Goal: Task Accomplishment & Management: Complete application form

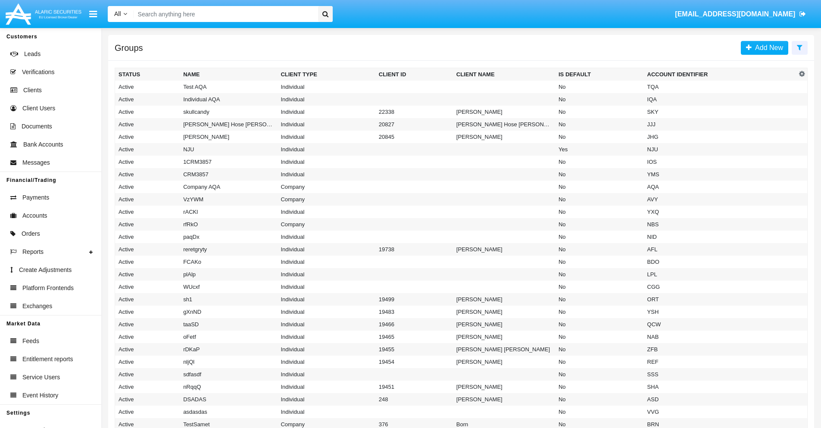
click at [800, 47] on icon at bounding box center [800, 47] width 6 height 7
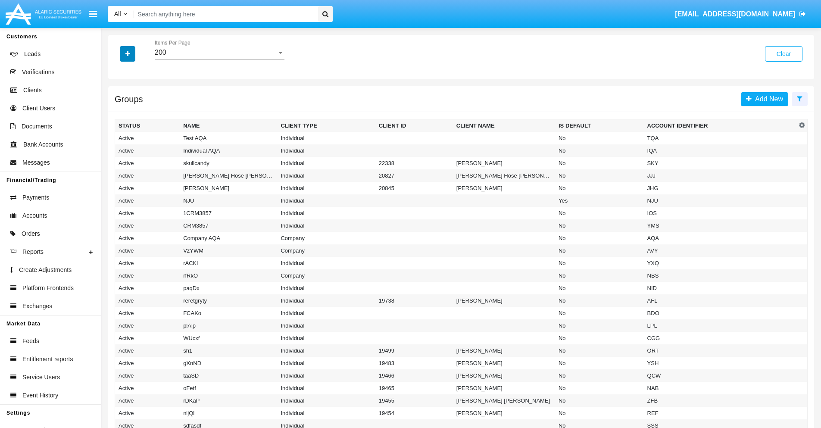
click at [128, 53] on icon "button" at bounding box center [127, 54] width 5 height 6
click at [152, 147] on span "Account Identifier" at bounding box center [151, 146] width 53 height 10
click at [119, 150] on input "Account Identifier" at bounding box center [118, 150] width 0 height 0
checkbox input "true"
click at [128, 53] on icon "button" at bounding box center [127, 54] width 5 height 6
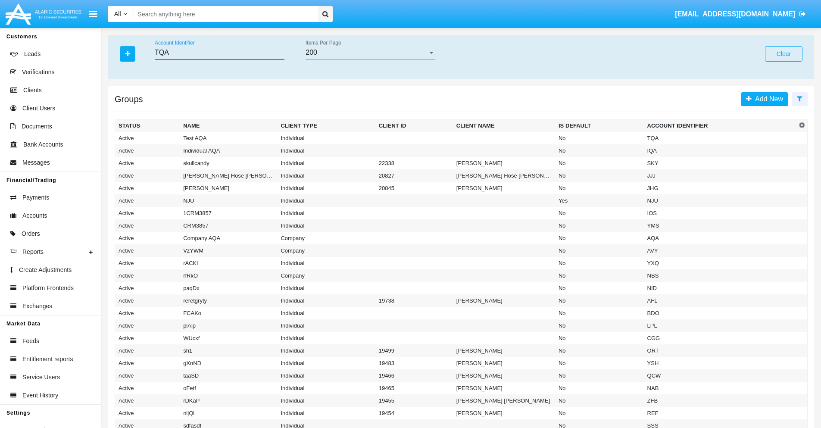
click at [219, 53] on input "TQA" at bounding box center [220, 53] width 130 height 8
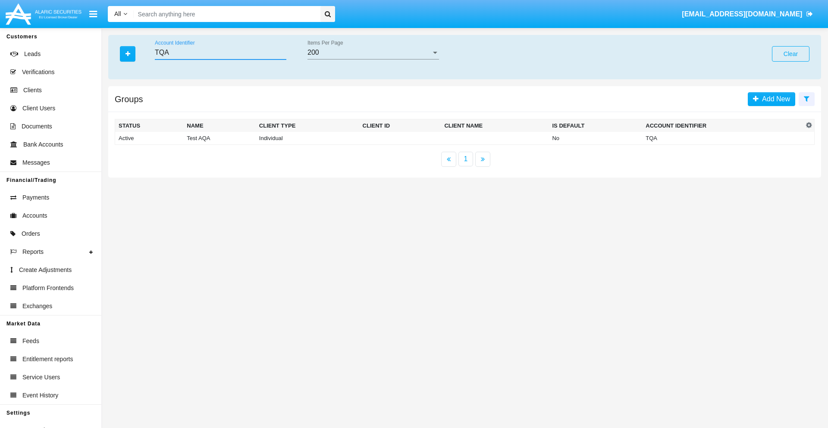
type input "TQA"
click at [723, 138] on td "TQA" at bounding box center [722, 138] width 161 height 13
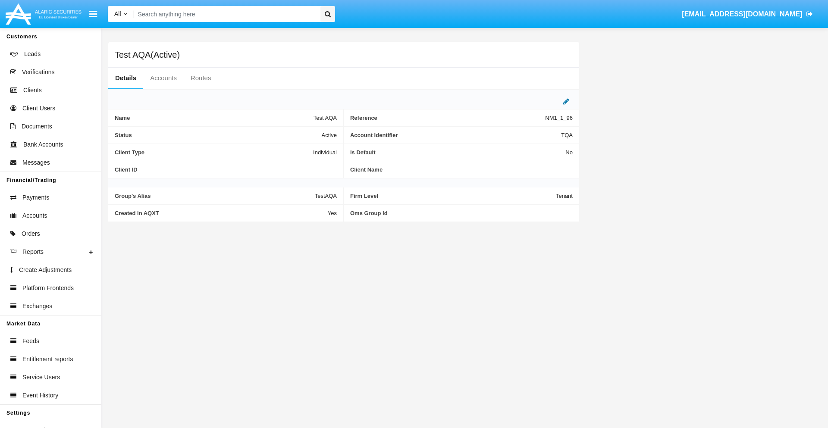
click at [566, 101] on icon at bounding box center [566, 101] width 6 height 7
click at [297, 133] on div "Active" at bounding box center [294, 132] width 70 height 7
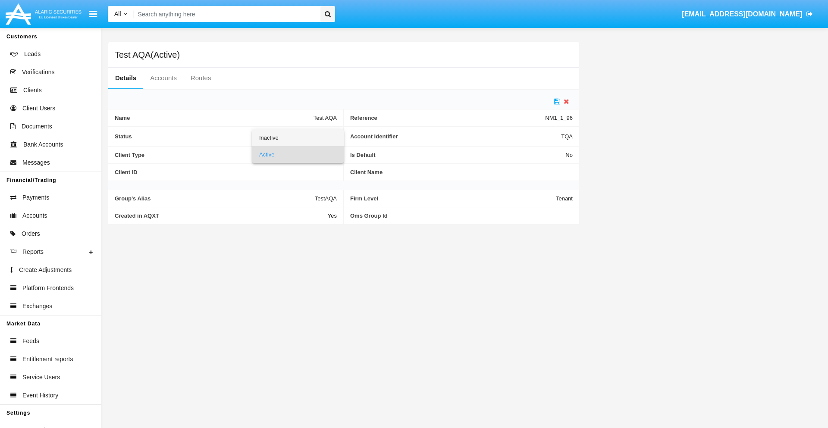
click at [297, 138] on span "Inactive" at bounding box center [298, 137] width 78 height 17
click at [557, 101] on icon at bounding box center [557, 101] width 6 height 7
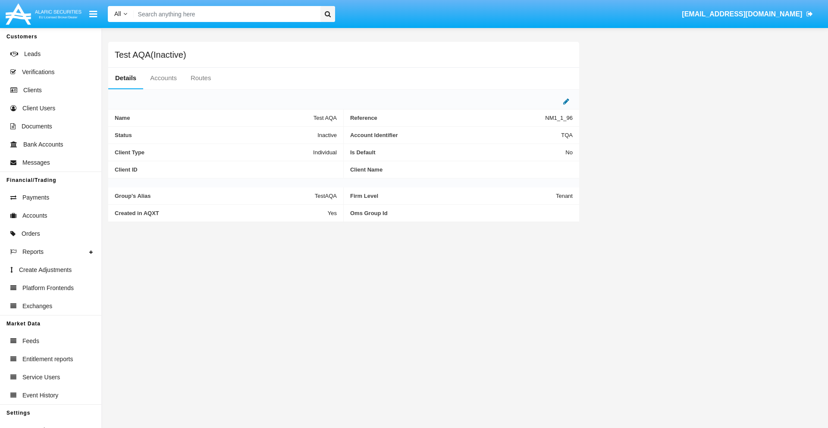
click at [566, 101] on icon at bounding box center [566, 101] width 6 height 7
click at [297, 133] on div "Inactive" at bounding box center [294, 132] width 70 height 7
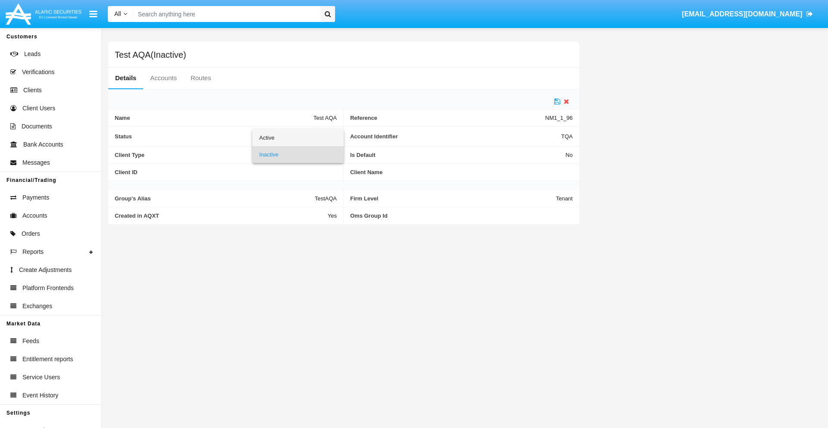
click at [297, 138] on span "Active" at bounding box center [298, 137] width 78 height 17
click at [557, 101] on icon at bounding box center [557, 101] width 6 height 7
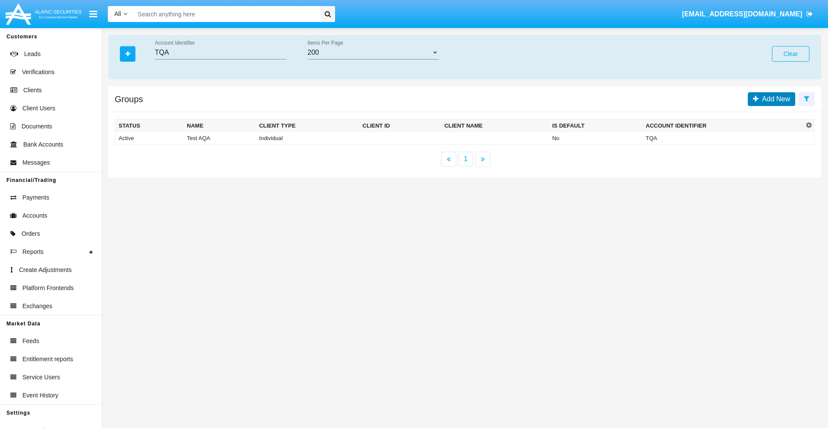
click at [774, 99] on span "Add New" at bounding box center [773, 98] width 31 height 7
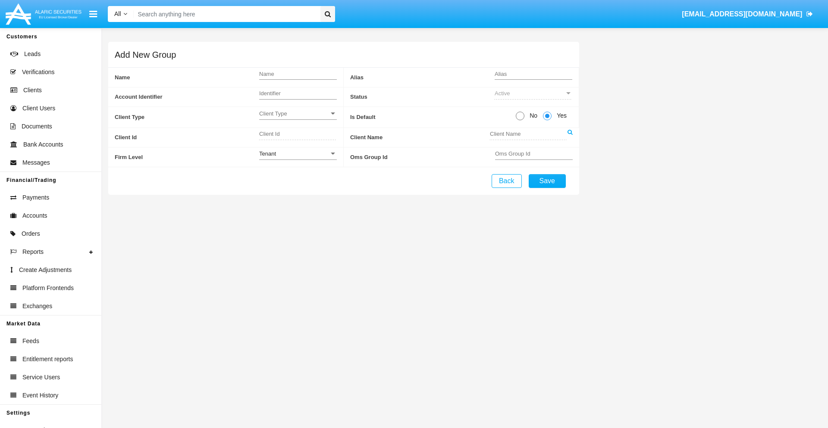
click at [297, 113] on span "Client Type" at bounding box center [294, 113] width 70 height 7
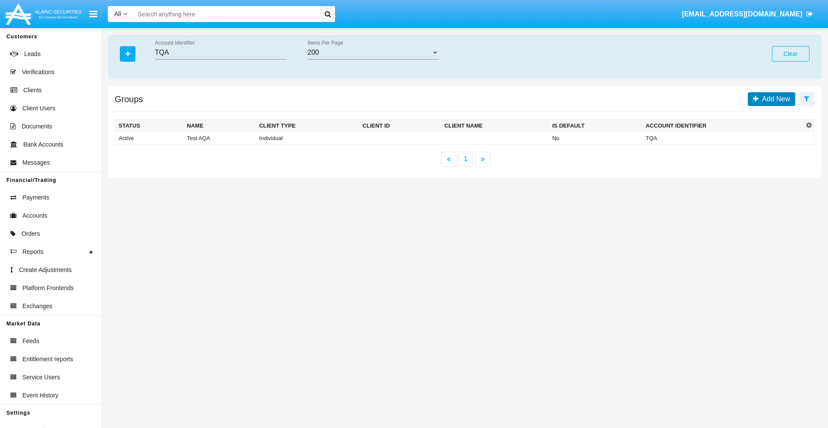
click at [774, 99] on span "Add New" at bounding box center [773, 98] width 31 height 7
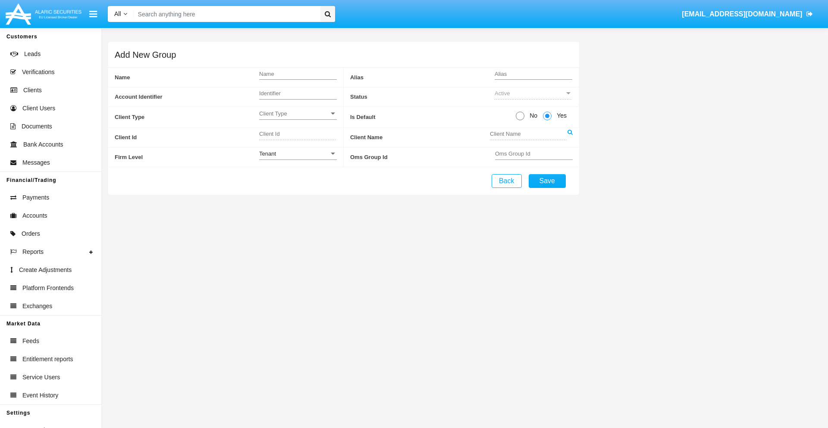
click at [532, 116] on span "No" at bounding box center [531, 115] width 15 height 9
click at [520, 120] on input "No" at bounding box center [519, 120] width 0 height 0
radio input "true"
click at [297, 153] on div "Tenant" at bounding box center [294, 153] width 70 height 7
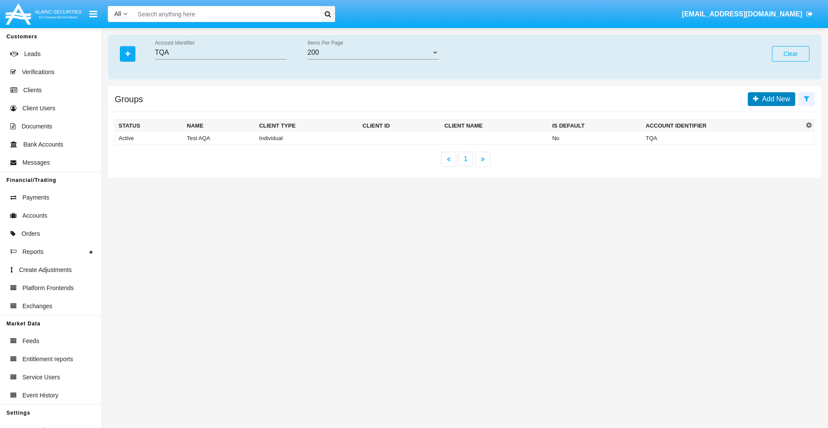
click at [774, 99] on span "Add New" at bounding box center [773, 98] width 31 height 7
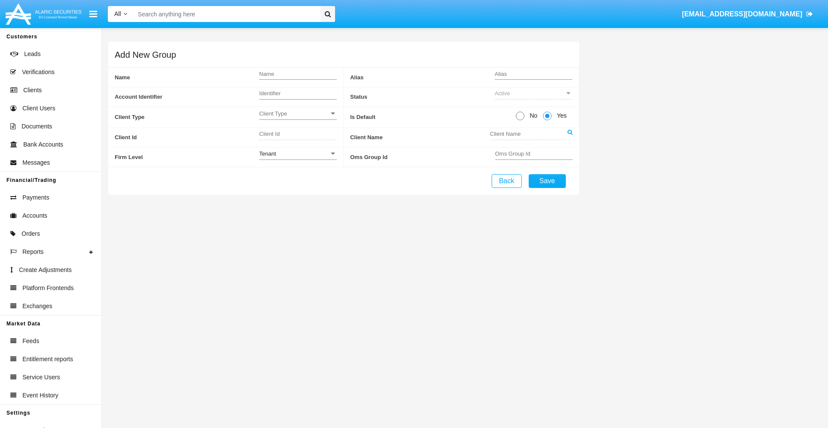
click at [532, 116] on span "No" at bounding box center [531, 115] width 15 height 9
click at [520, 120] on input "No" at bounding box center [519, 120] width 0 height 0
radio input "true"
click at [560, 116] on span "Yes" at bounding box center [559, 115] width 17 height 9
click at [547, 120] on input "Yes" at bounding box center [547, 120] width 0 height 0
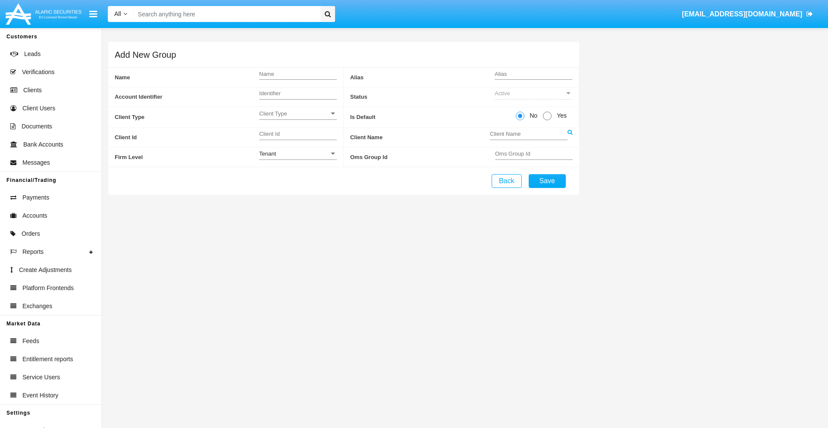
radio input "true"
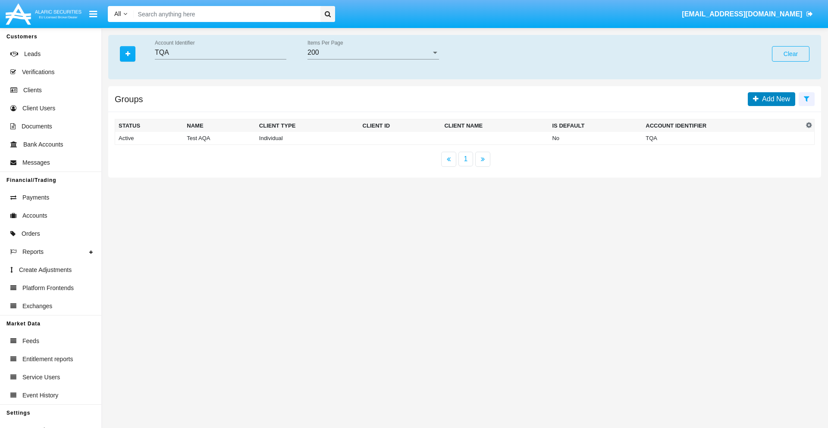
click at [774, 99] on span "Add New" at bounding box center [773, 98] width 31 height 7
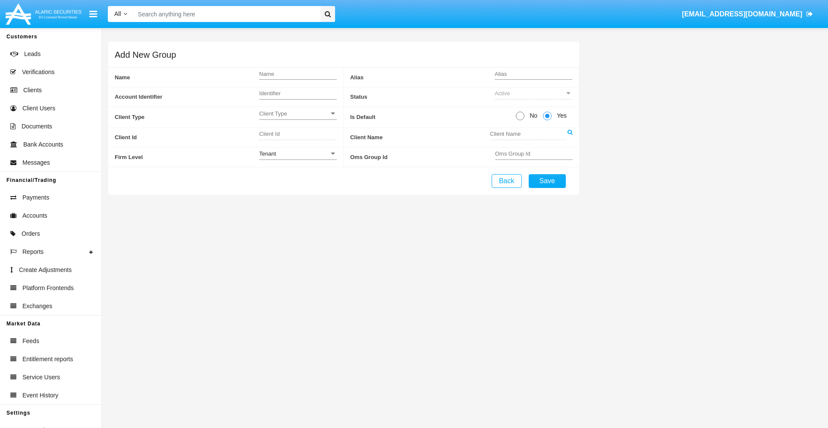
click at [532, 116] on span "No" at bounding box center [531, 115] width 15 height 9
click at [520, 120] on input "No" at bounding box center [519, 120] width 0 height 0
radio input "true"
click at [297, 113] on span "Client Type" at bounding box center [294, 113] width 70 height 7
click at [297, 118] on span "Individual" at bounding box center [291, 118] width 64 height 17
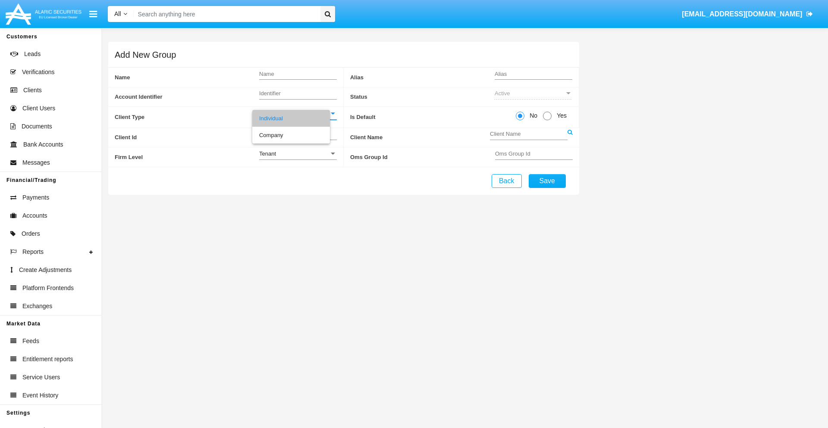
click at [569, 137] on link at bounding box center [569, 137] width 5 height 19
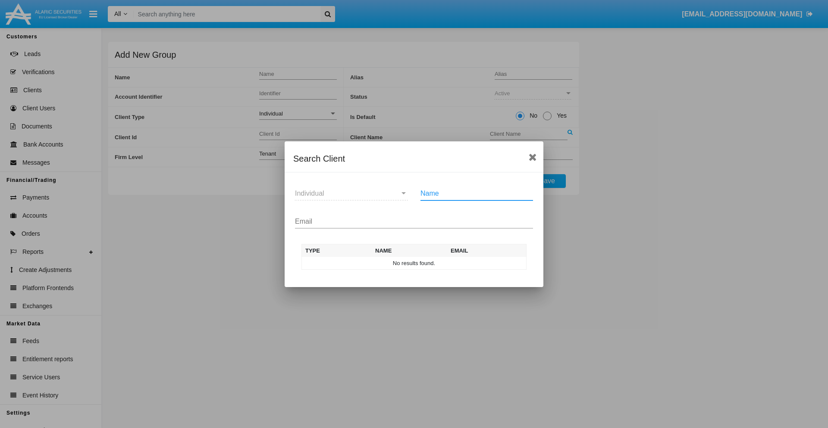
click at [414, 221] on input "Email" at bounding box center [414, 222] width 238 height 8
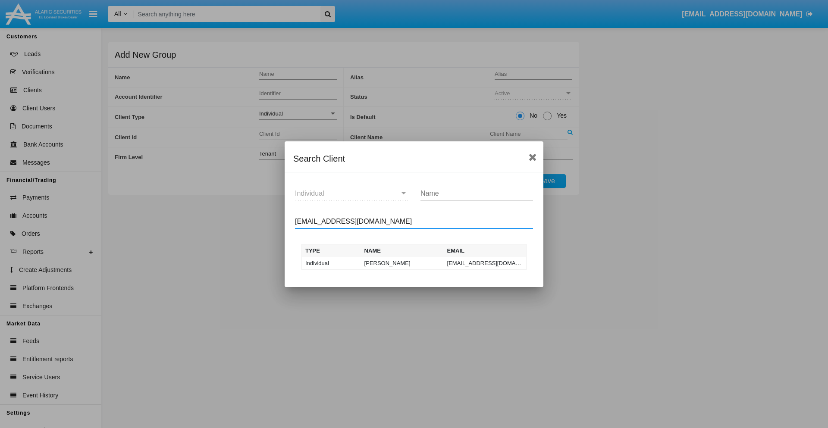
type input "[EMAIL_ADDRESS][DOMAIN_NAME]"
